Goal: Information Seeking & Learning: Learn about a topic

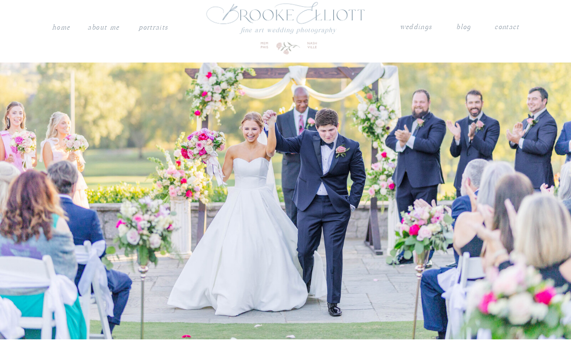
scroll to position [9, 0]
click at [407, 26] on nav "weddings" at bounding box center [415, 27] width 33 height 12
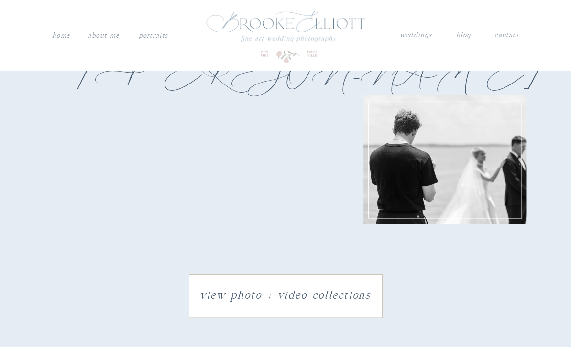
scroll to position [1485, 0]
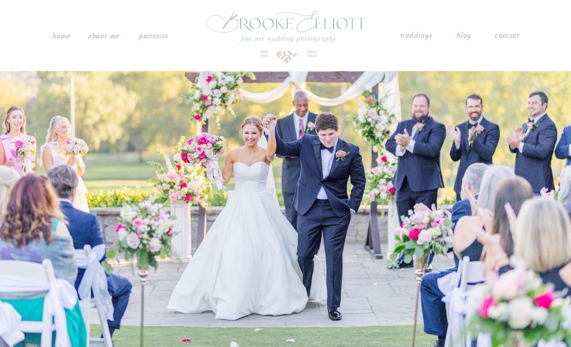
click at [415, 34] on nav "weddings" at bounding box center [415, 36] width 33 height 12
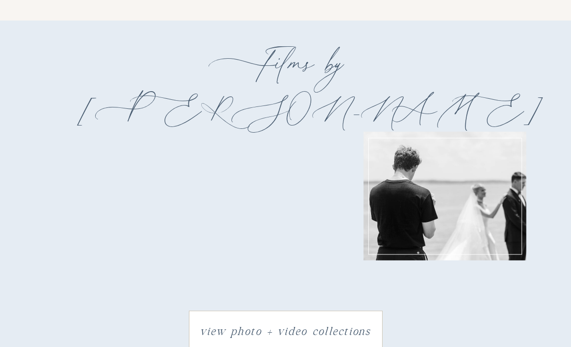
scroll to position [1481, 0]
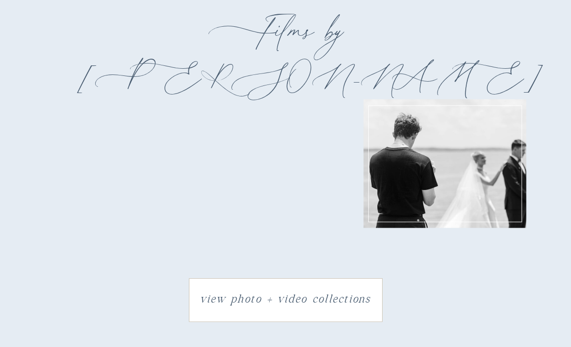
click at [292, 304] on h3 "view photo + video collections" at bounding box center [285, 300] width 188 height 22
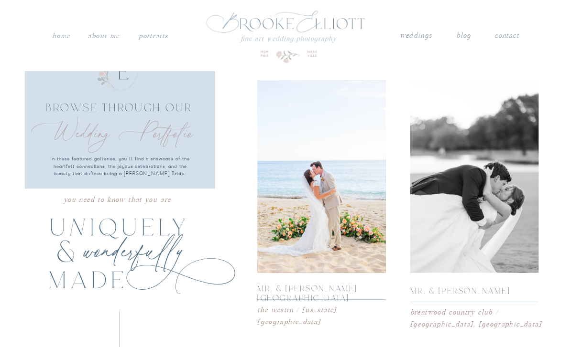
scroll to position [2222, 0]
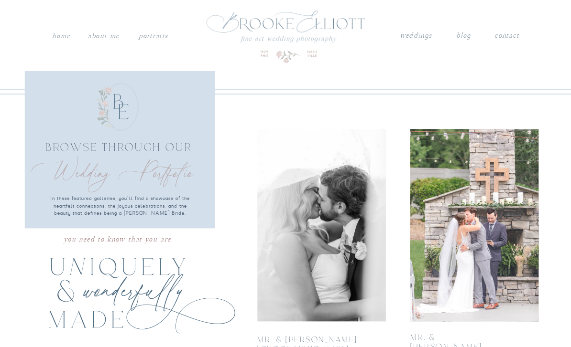
click at [317, 238] on div at bounding box center [321, 225] width 129 height 193
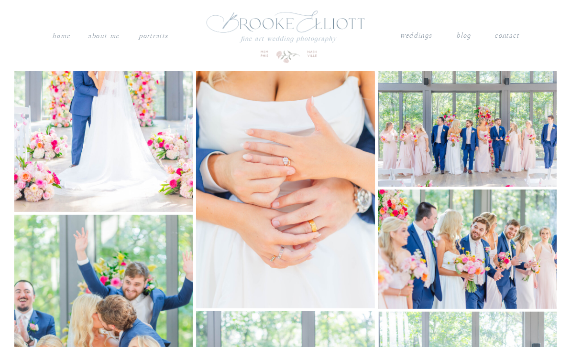
scroll to position [4813, 0]
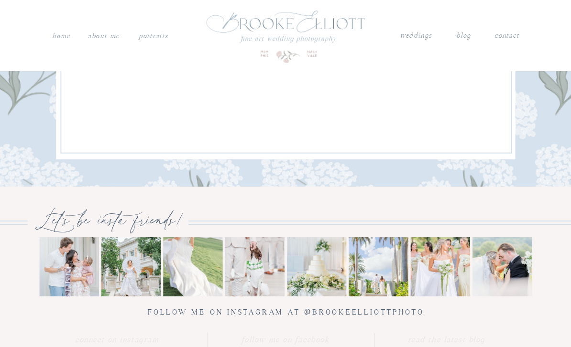
click at [424, 35] on nav "weddings" at bounding box center [415, 36] width 33 height 12
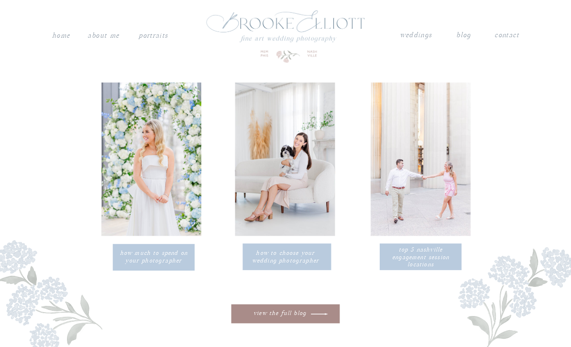
scroll to position [3058, 0]
